Goal: Transaction & Acquisition: Purchase product/service

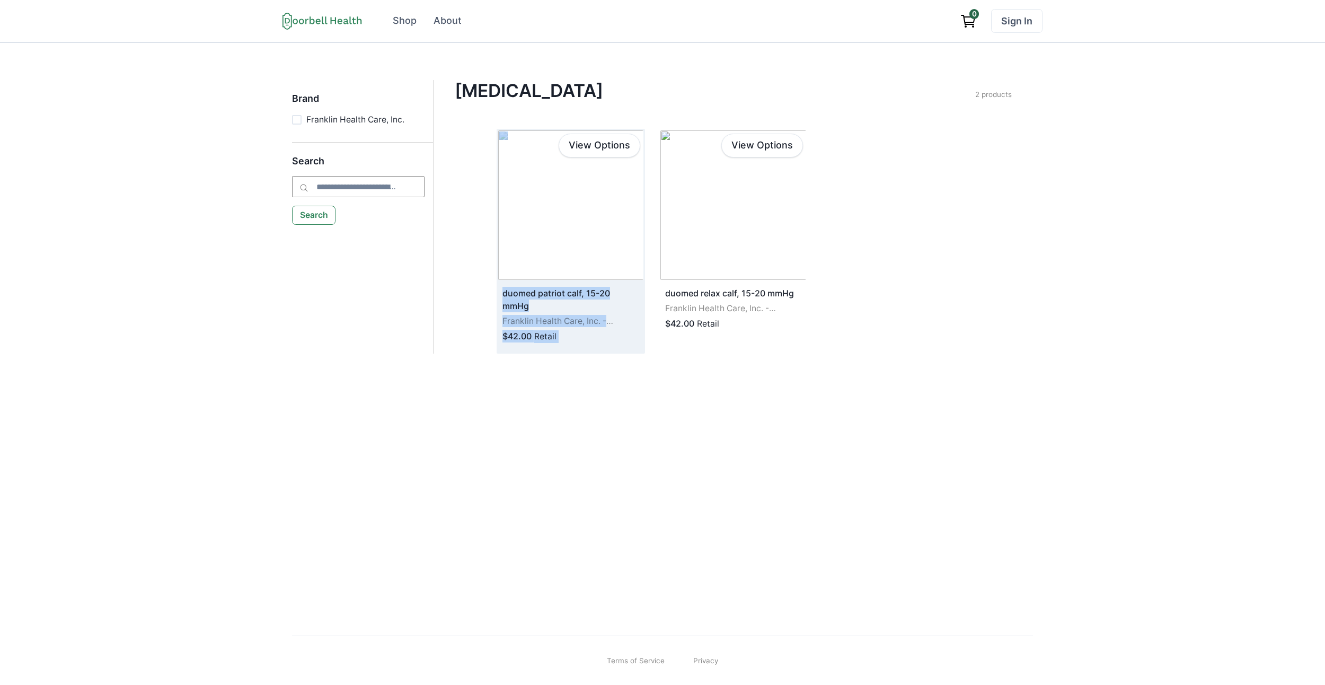
drag, startPoint x: 951, startPoint y: 396, endPoint x: 509, endPoint y: 185, distance: 490.1
click at [504, 180] on div "Brand Franklin Health Care, Inc. Search Search Compression Stockings Filter Cle…" at bounding box center [662, 330] width 1325 height 574
click at [922, 406] on div "Brand Franklin Health Care, Inc. Search Search Compression Stockings Filter Cle…" at bounding box center [662, 330] width 1325 height 574
click at [790, 492] on div "Brand Franklin Health Care, Inc. Search Search [MEDICAL_DATA] Filter Clear all …" at bounding box center [662, 330] width 1325 height 574
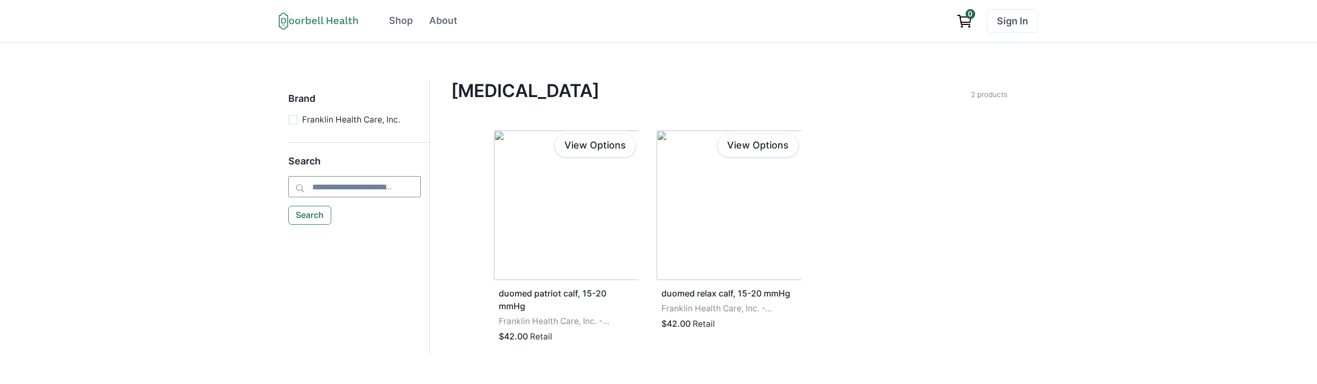
click at [537, 87] on h4 "[MEDICAL_DATA]" at bounding box center [711, 90] width 520 height 21
click at [930, 259] on div "View Options duomed patriot calf, 15-20 mmHg Franklin Health Care, Inc. - Frank…" at bounding box center [729, 241] width 474 height 225
click at [984, 182] on div "Compression Stockings Filter Clear all Brand Franklin Health Care, Inc. Apply B…" at bounding box center [729, 217] width 599 height 274
click at [1004, 228] on div "Compression Stockings Filter Clear all Brand Franklin Health Care, Inc. Apply B…" at bounding box center [729, 217] width 599 height 274
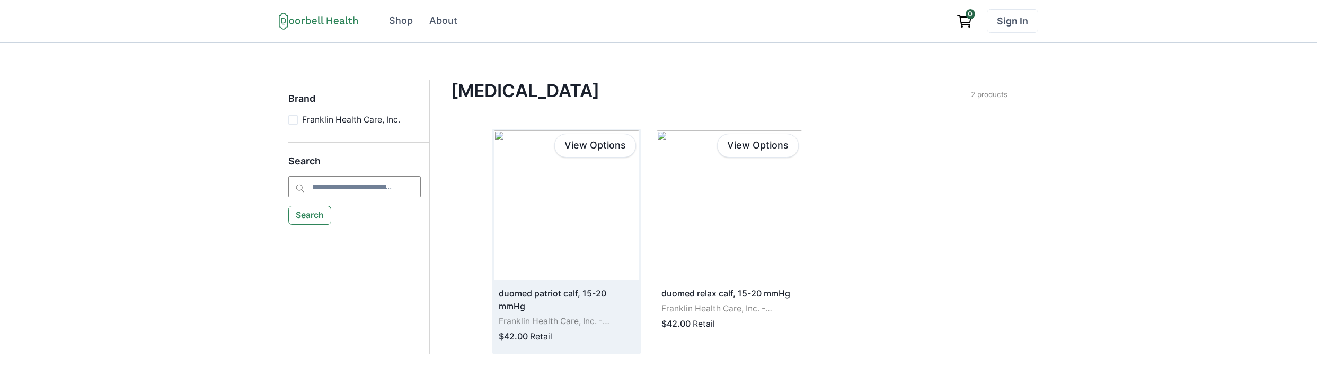
click at [629, 274] on img at bounding box center [566, 204] width 145 height 149
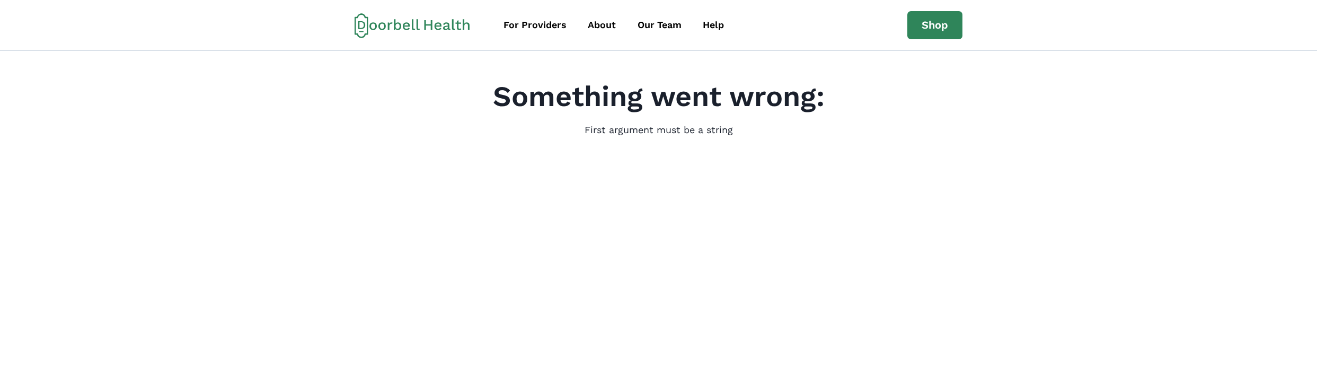
click at [610, 78] on main "Something went wrong: First argument must be a string" at bounding box center [658, 289] width 1317 height 477
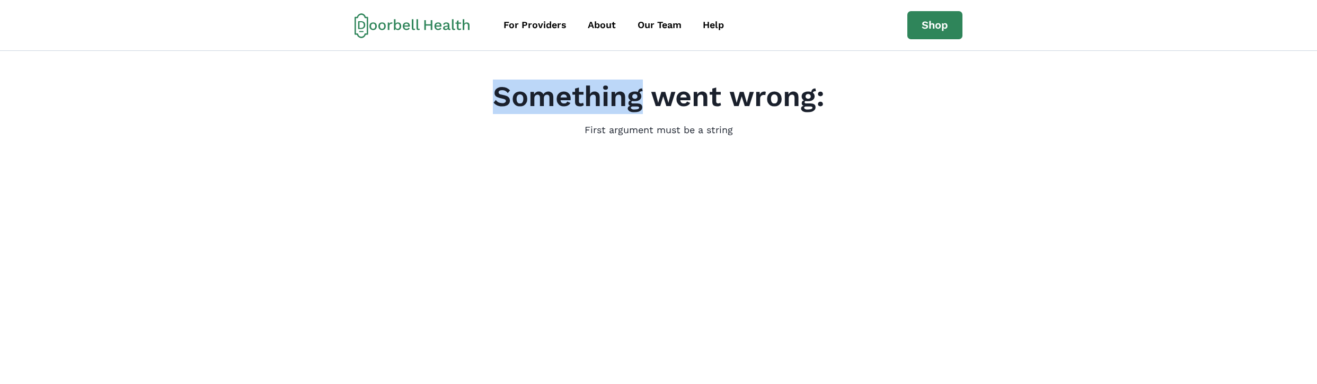
click at [610, 78] on main "Something went wrong: First argument must be a string" at bounding box center [658, 289] width 1317 height 477
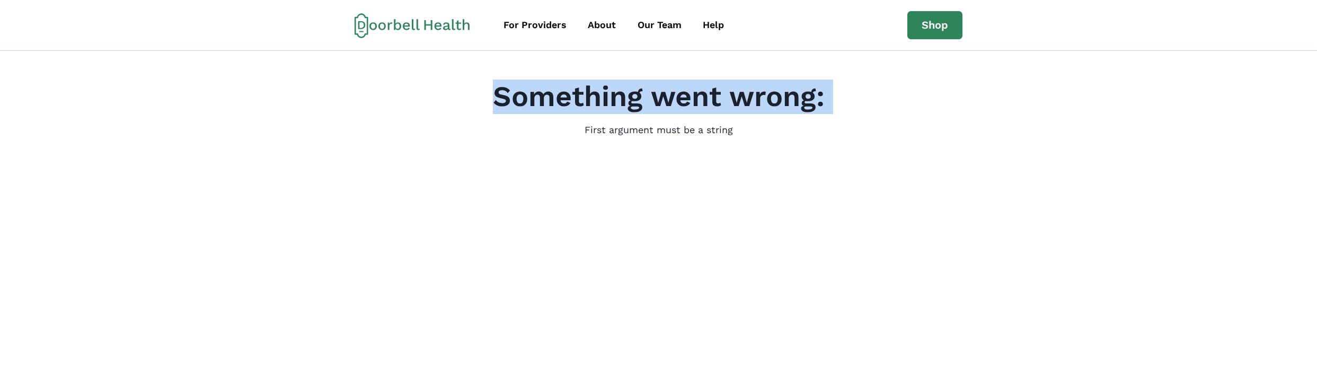
click at [610, 78] on main "Something went wrong: First argument must be a string" at bounding box center [658, 289] width 1317 height 477
click at [542, 78] on main "Something went wrong: First argument must be a string" at bounding box center [658, 289] width 1317 height 477
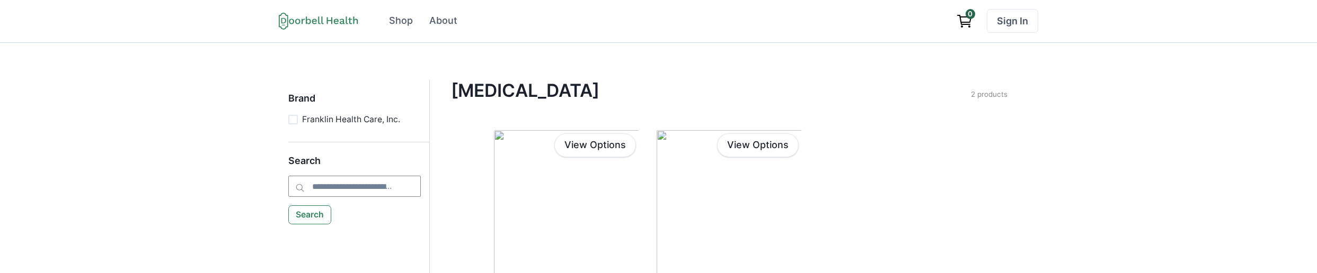
click at [320, 19] on icon at bounding box center [318, 20] width 79 height 17
click at [406, 24] on div "Shop" at bounding box center [401, 21] width 24 height 14
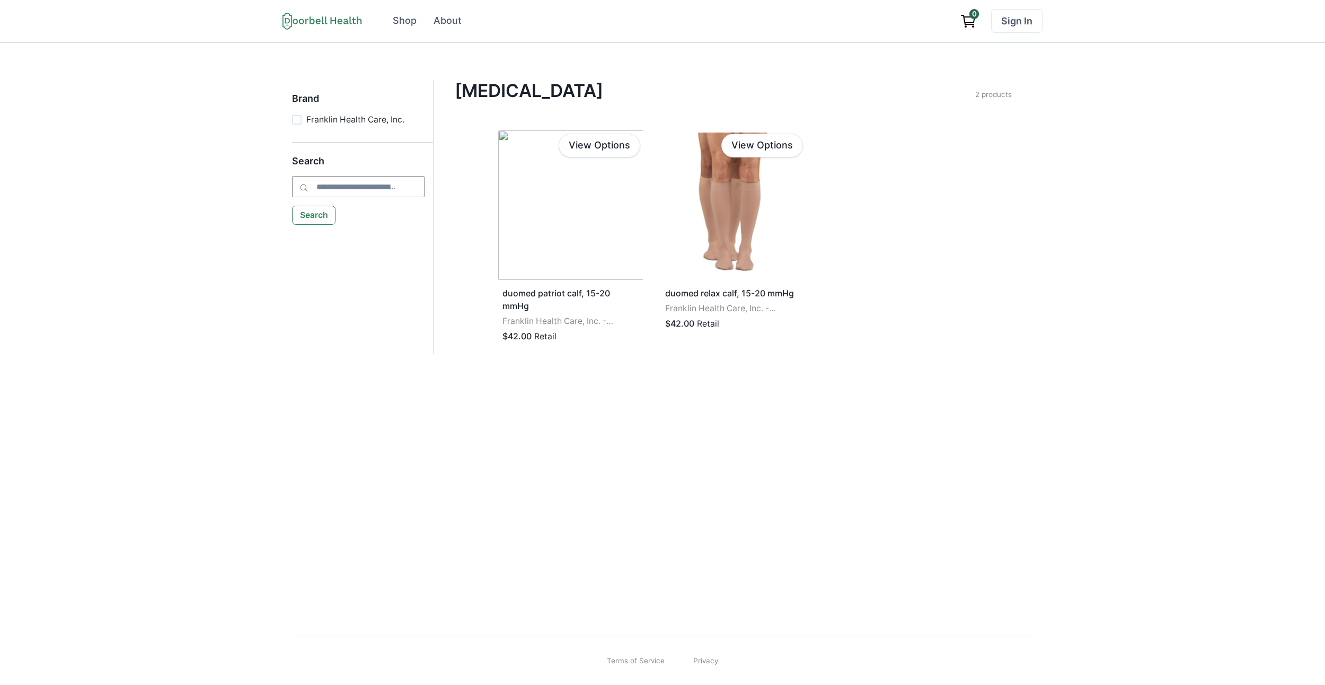
click at [775, 515] on div "Brand Franklin Health Care, Inc. Search Search [MEDICAL_DATA] Filter Clear all …" at bounding box center [662, 330] width 1325 height 574
click at [1155, 203] on div "Brand Franklin Health Care, Inc. Search Search Compression Stockings Filter Cle…" at bounding box center [662, 330] width 1325 height 574
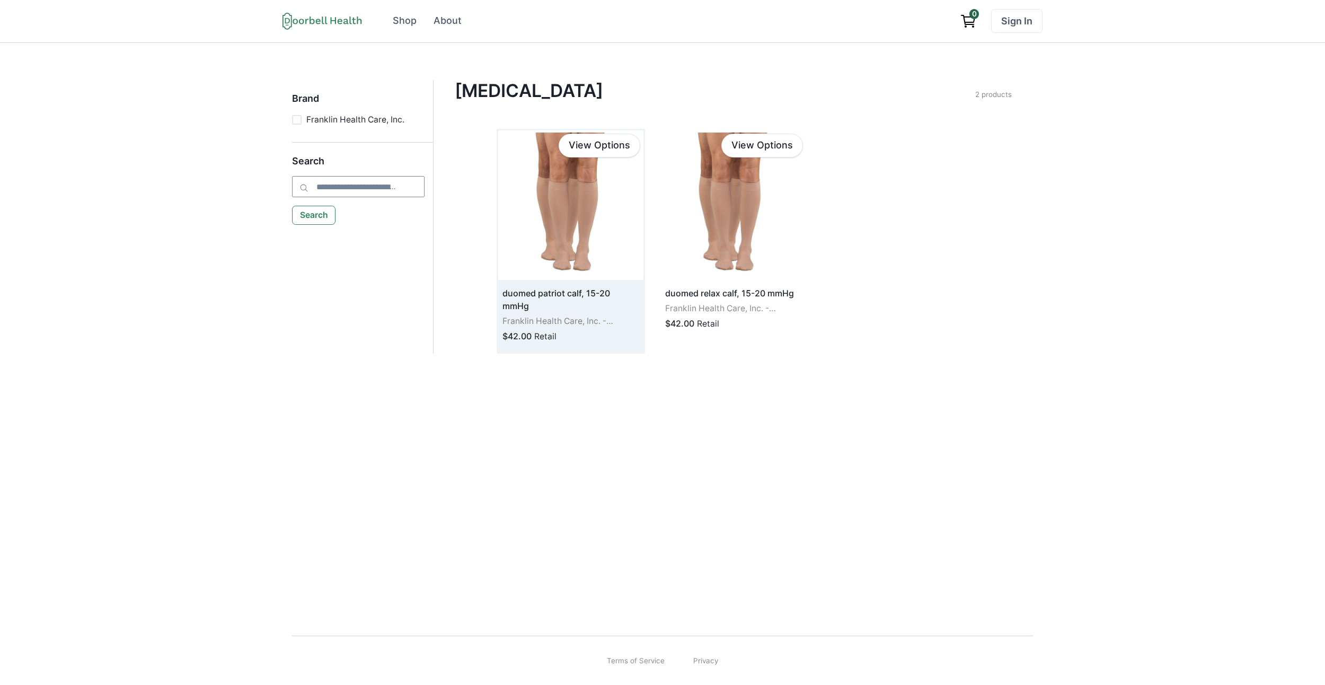
click at [564, 193] on img at bounding box center [570, 204] width 145 height 149
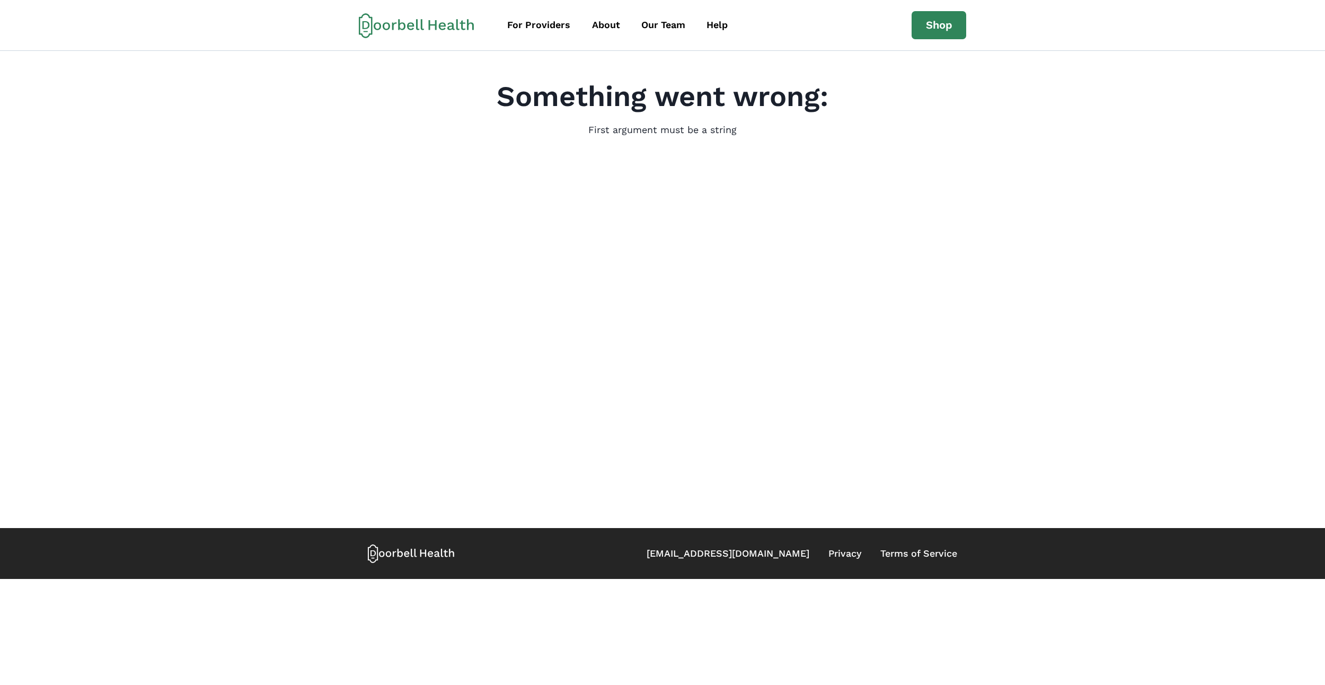
click at [638, 132] on p "First argument must be a string" at bounding box center [662, 130] width 148 height 14
click at [500, 76] on main "Something went wrong: First argument must be a string" at bounding box center [662, 289] width 1325 height 477
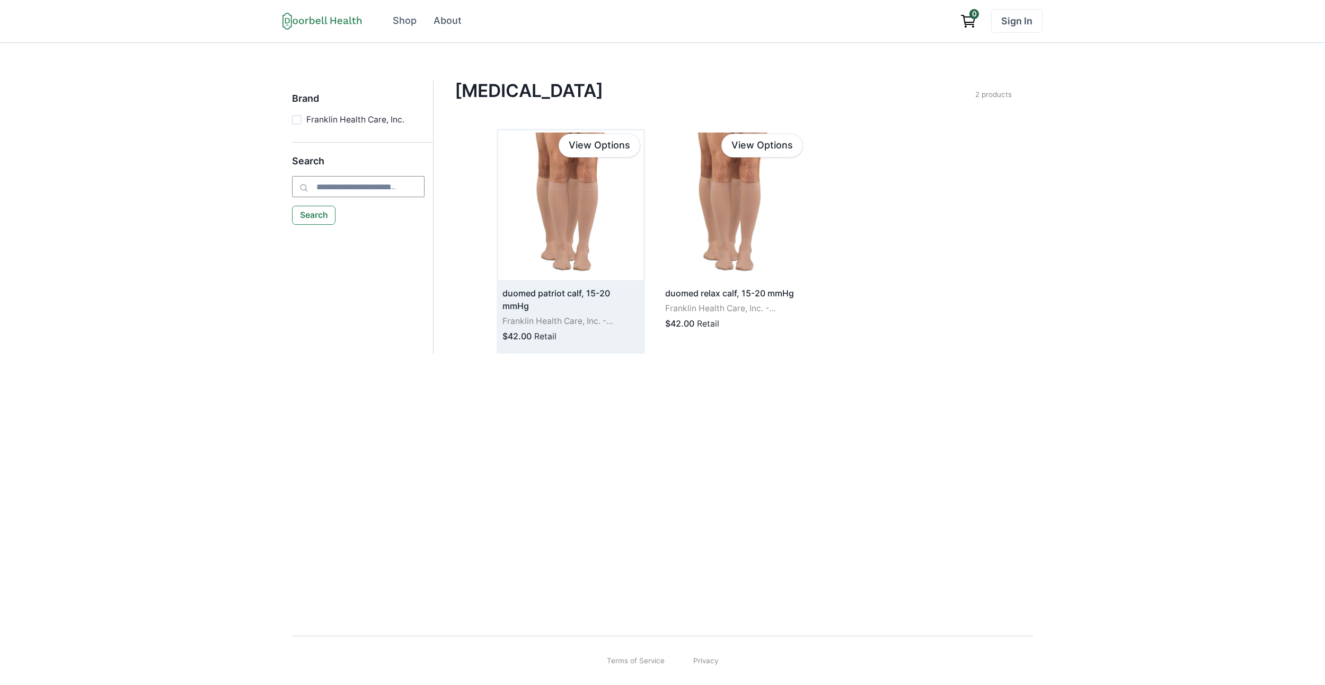
click at [543, 194] on img at bounding box center [570, 204] width 145 height 149
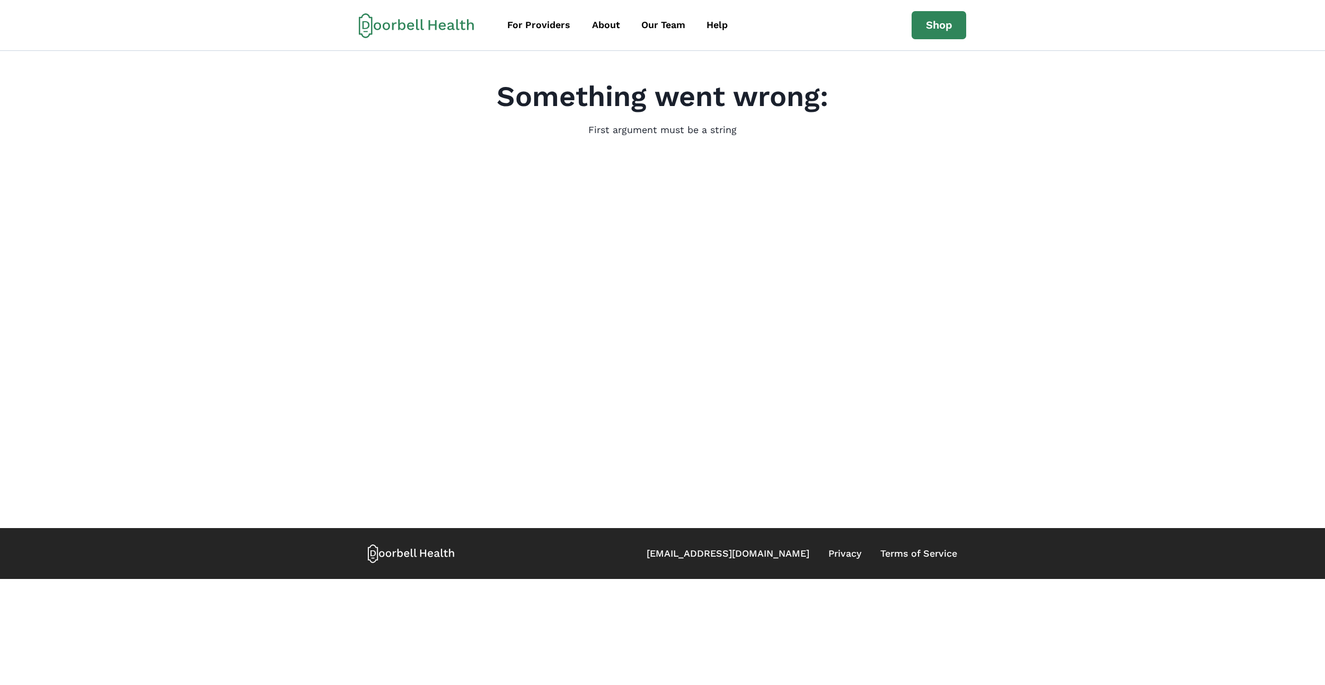
click at [638, 121] on div "Something went wrong: First argument must be a string" at bounding box center [662, 108] width 332 height 58
click at [475, 92] on div "Something went wrong: First argument must be a string" at bounding box center [663, 108] width 1268 height 58
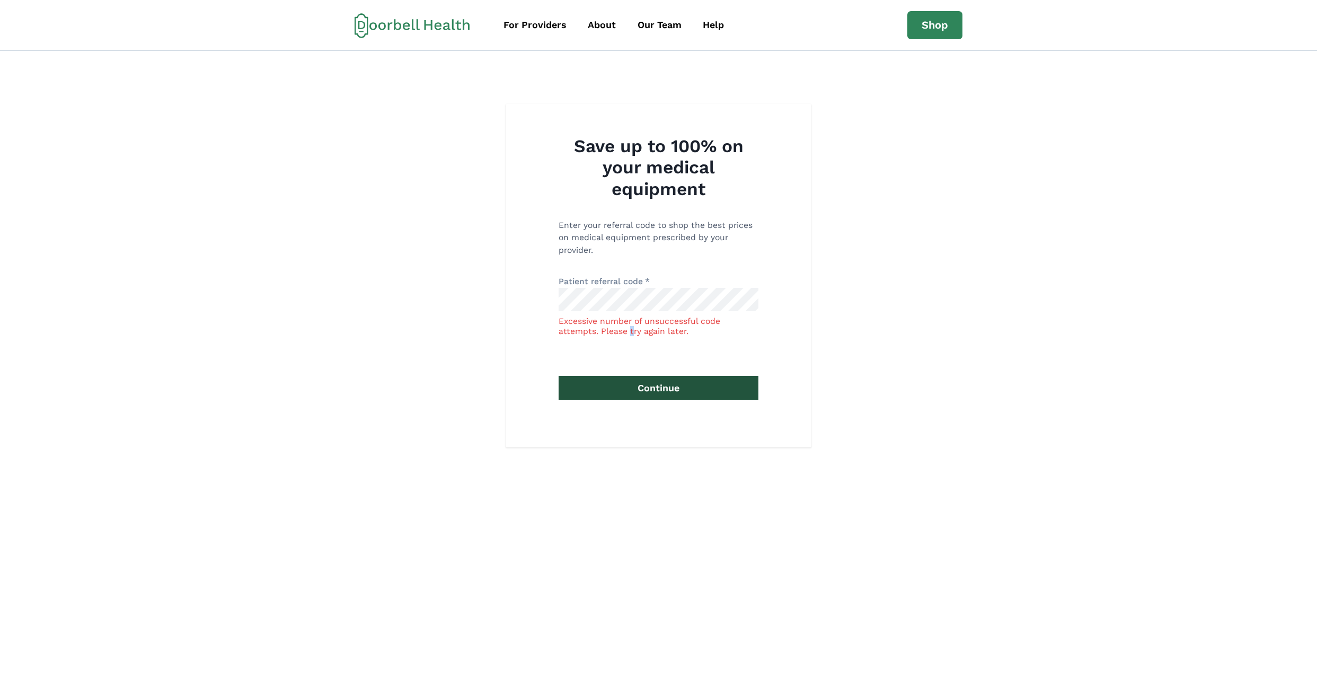
click at [631, 334] on div "Excessive number of unsuccessful code attempts. Please try again later." at bounding box center [658, 326] width 200 height 20
click at [504, 209] on div "Save up to 100% on your medical equipment Enter your referral code to shop the …" at bounding box center [658, 275] width 1317 height 343
click at [611, 192] on h2 "Save up to 100% on your medical equipment" at bounding box center [658, 168] width 200 height 64
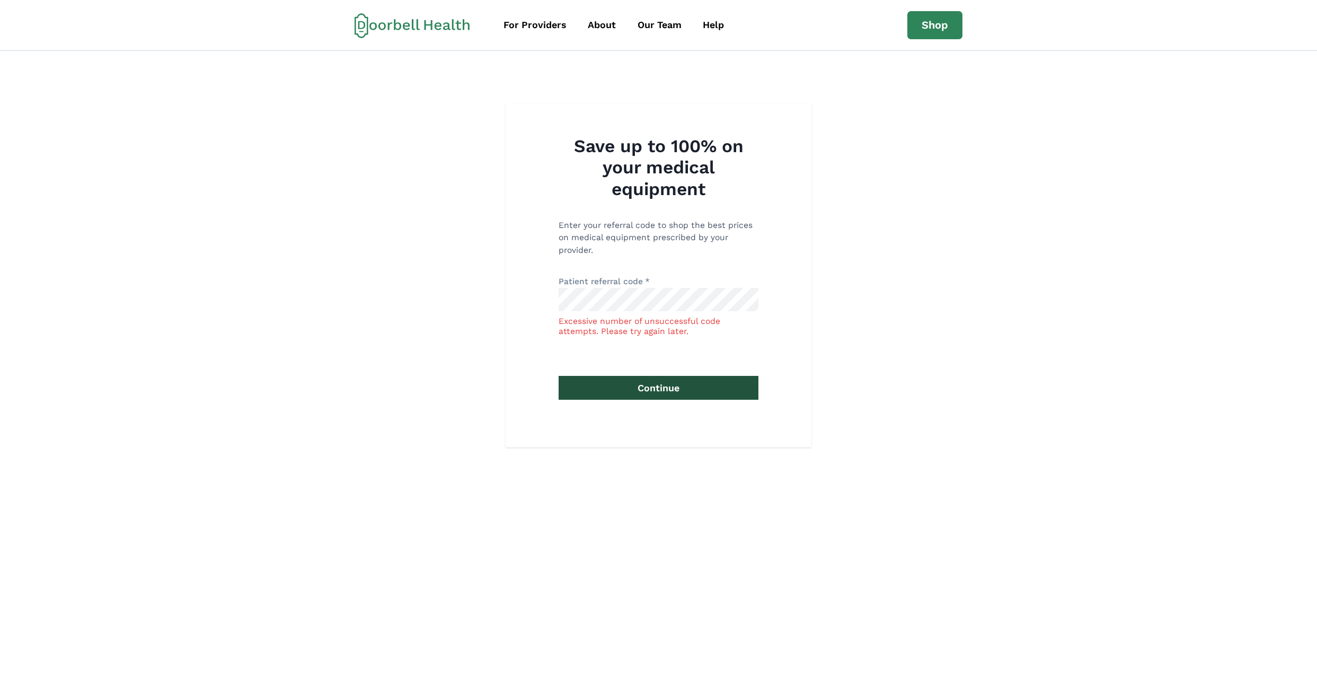
click at [458, 276] on div "Save up to 100% on your medical equipment Enter your referral code to shop the …" at bounding box center [658, 275] width 1317 height 343
click at [348, 147] on div "Save up to 100% on your medical equipment Enter your referral code to shop the …" at bounding box center [658, 275] width 1317 height 343
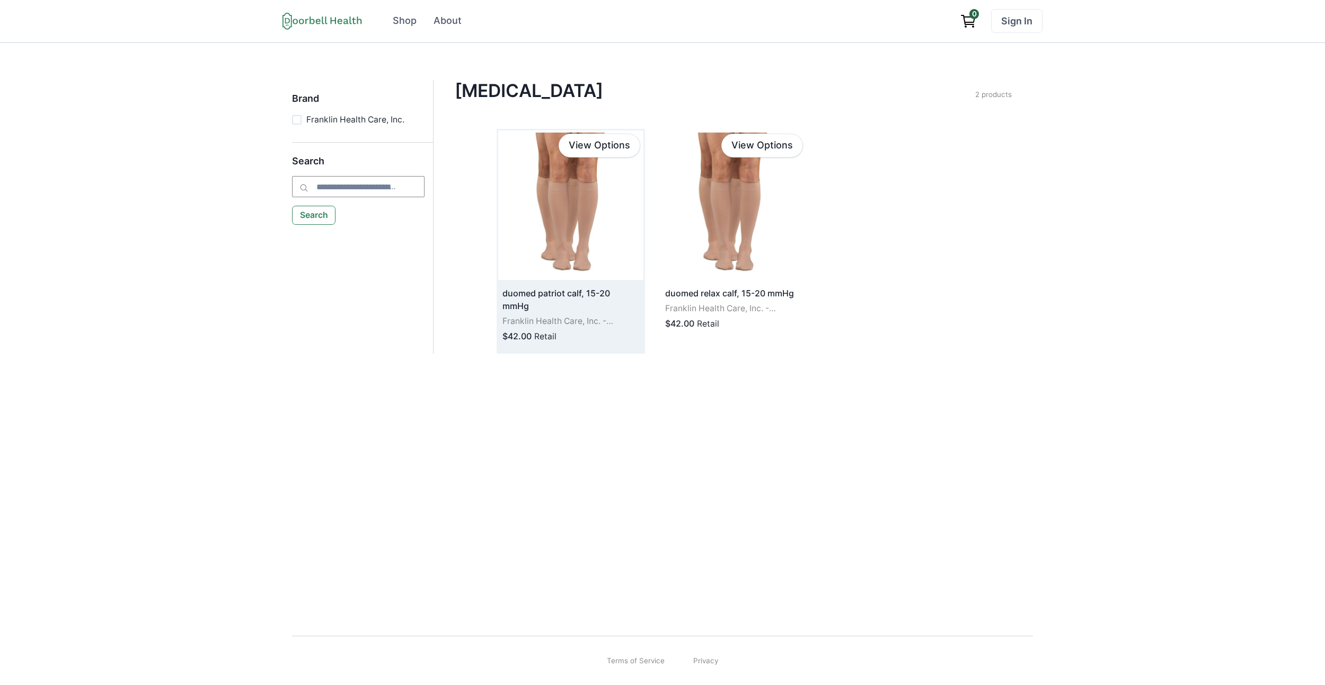
click at [586, 227] on img at bounding box center [570, 204] width 145 height 149
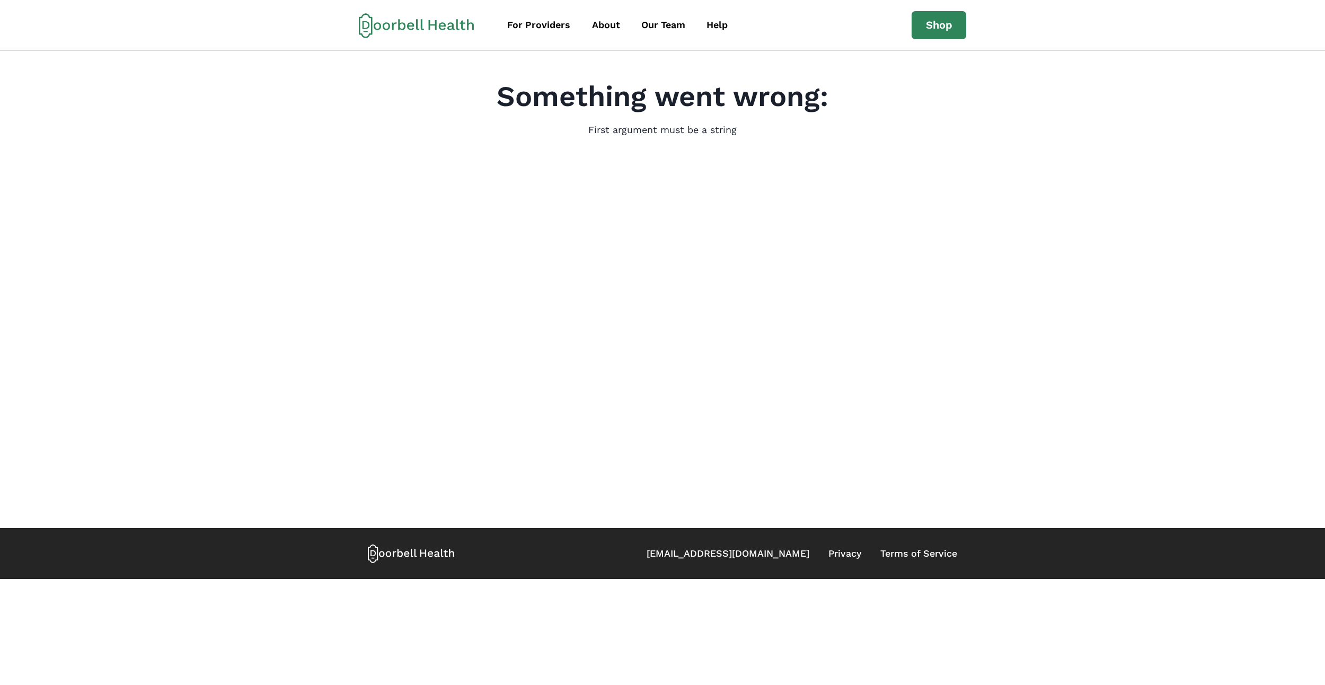
click at [536, 100] on h2 "Something went wrong:" at bounding box center [662, 96] width 332 height 34
